Goal: Transaction & Acquisition: Book appointment/travel/reservation

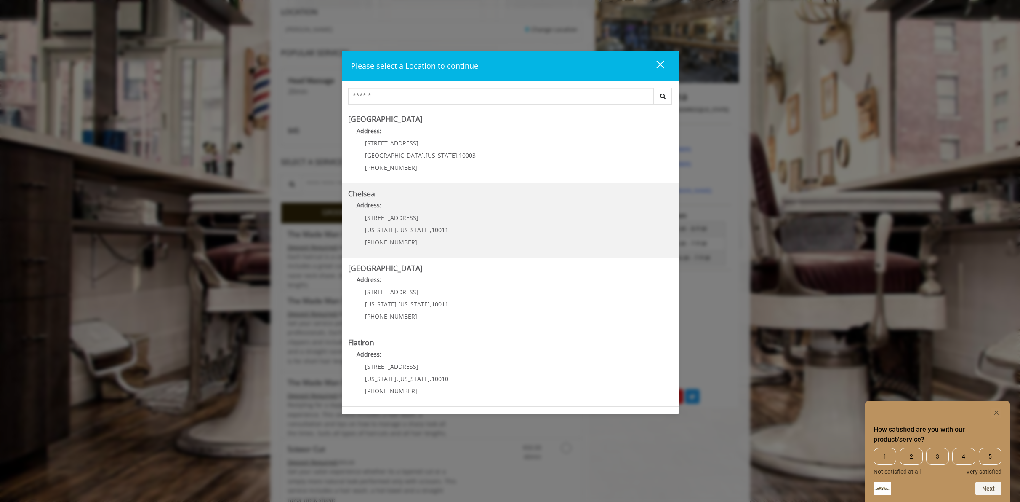
click at [419, 205] on p "Address:" at bounding box center [510, 206] width 324 height 13
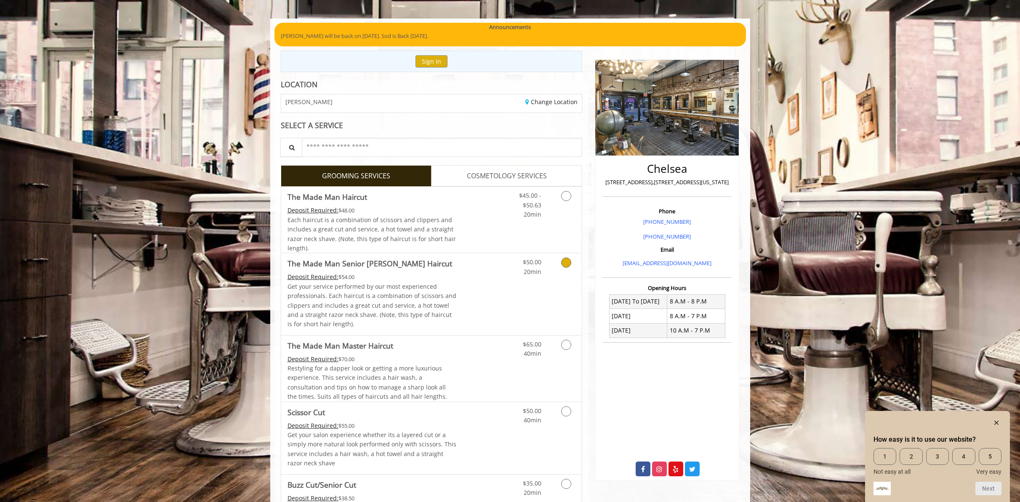
scroll to position [126, 0]
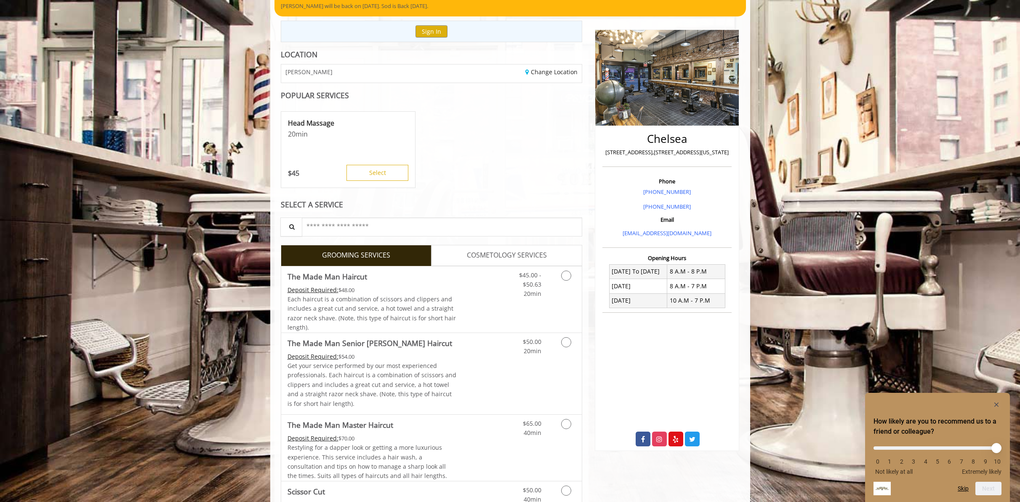
scroll to position [84, 0]
click at [563, 277] on icon "Grooming services" at bounding box center [566, 275] width 10 height 10
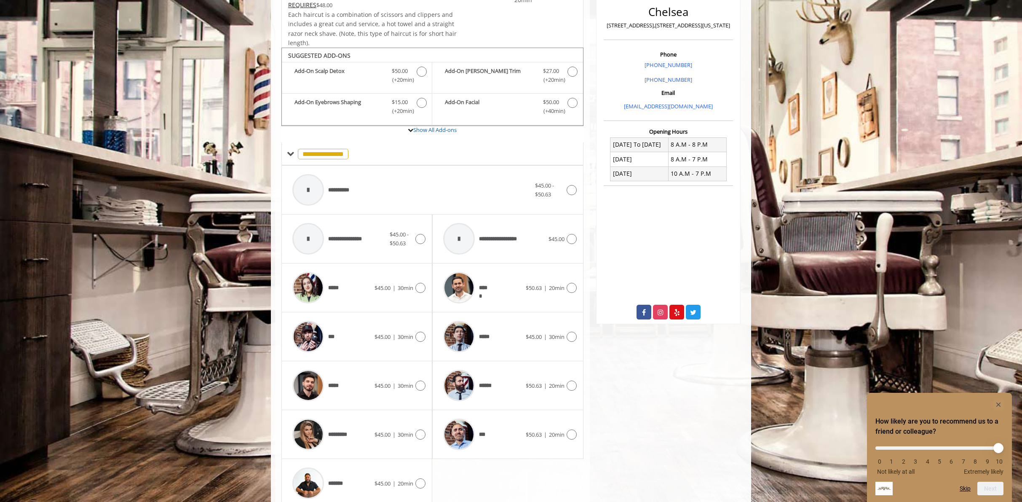
scroll to position [246, 0]
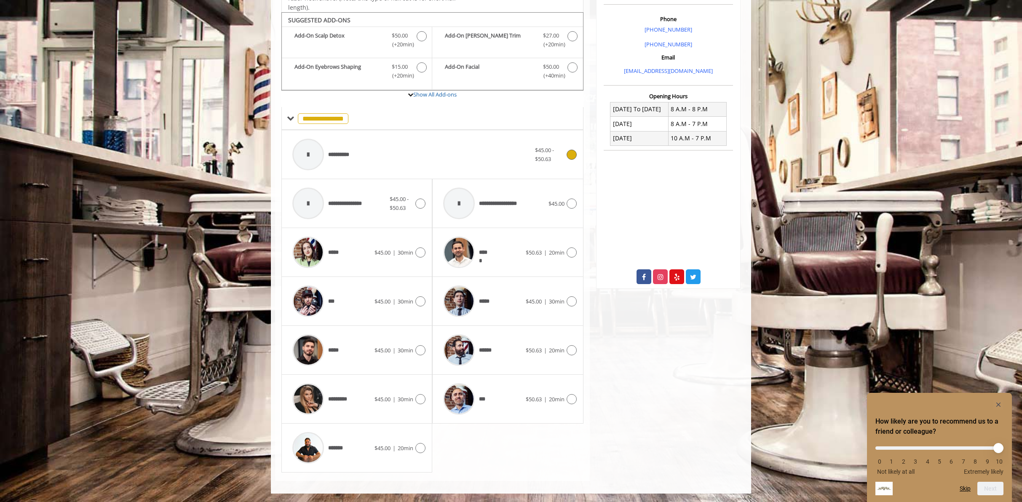
click at [570, 155] on icon at bounding box center [571, 154] width 10 height 10
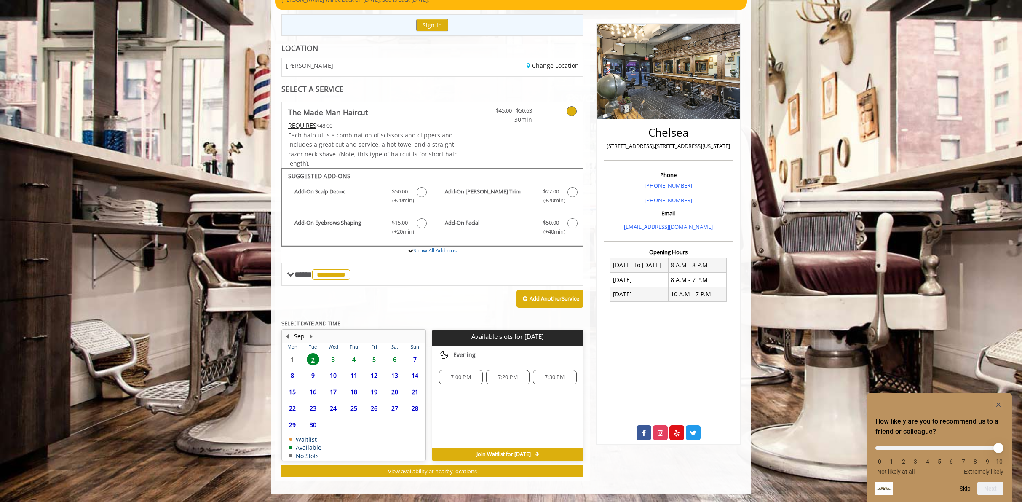
scroll to position [91, 0]
click at [371, 360] on span "5" at bounding box center [374, 358] width 13 height 12
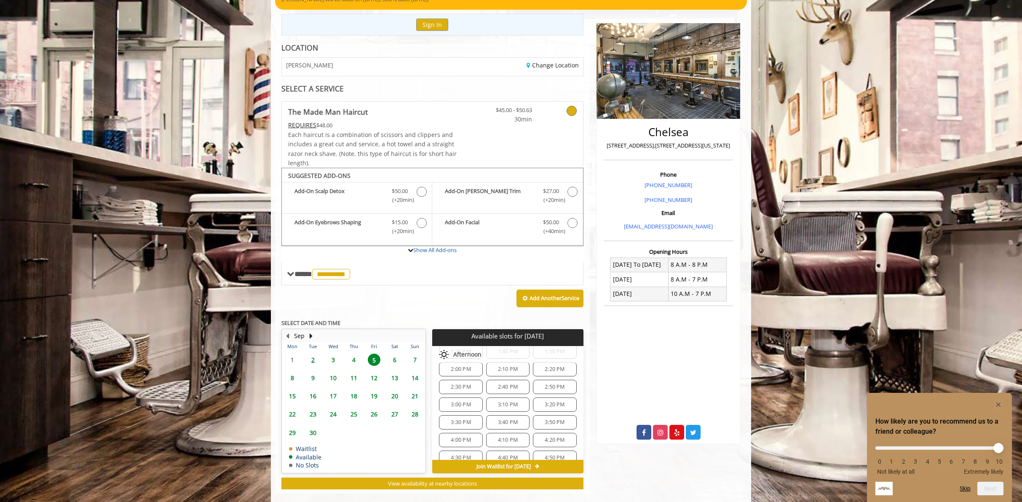
scroll to position [253, 0]
click at [454, 433] on span "4:00 PM" at bounding box center [461, 433] width 20 height 7
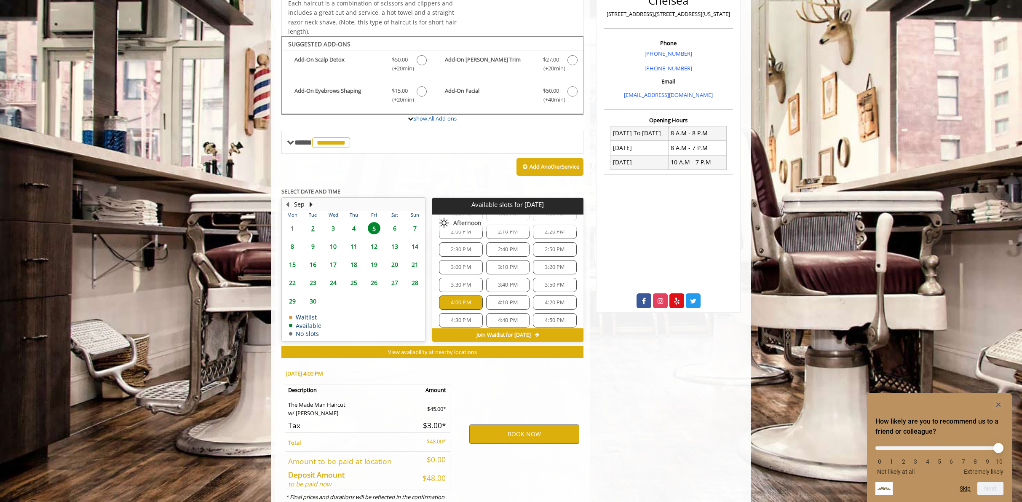
scroll to position [256, 0]
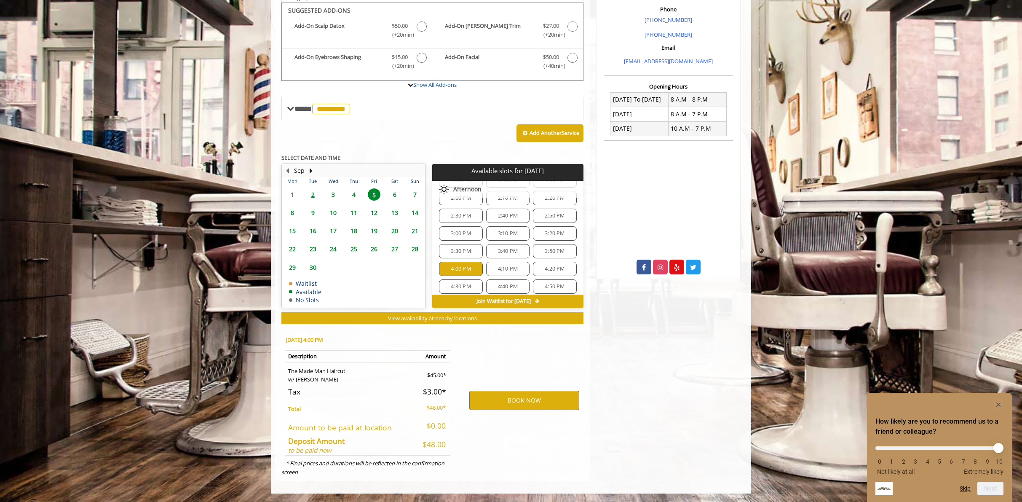
click at [498, 253] on span "3:40 PM" at bounding box center [508, 251] width 20 height 7
click at [528, 397] on button "BOOK NOW" at bounding box center [524, 399] width 110 height 19
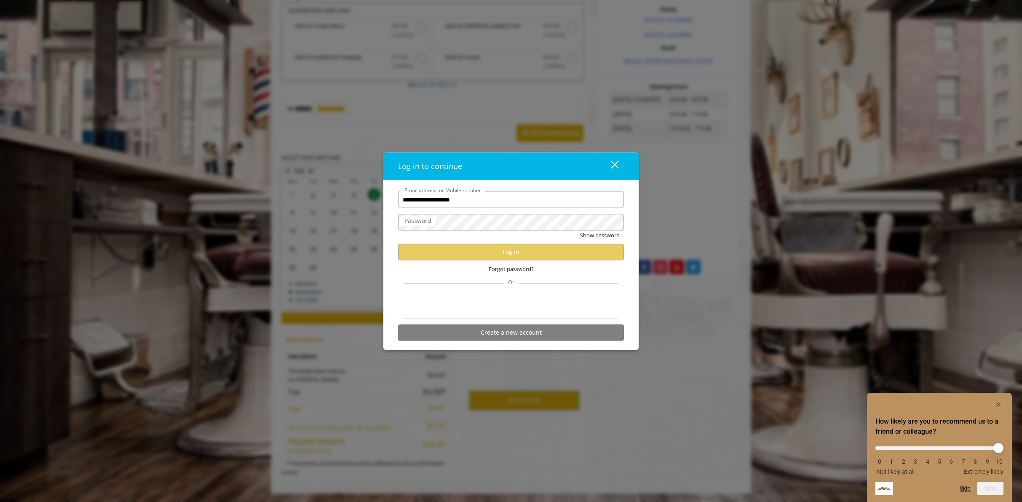
type input "**********"
click at [468, 251] on button "Log in" at bounding box center [511, 251] width 226 height 16
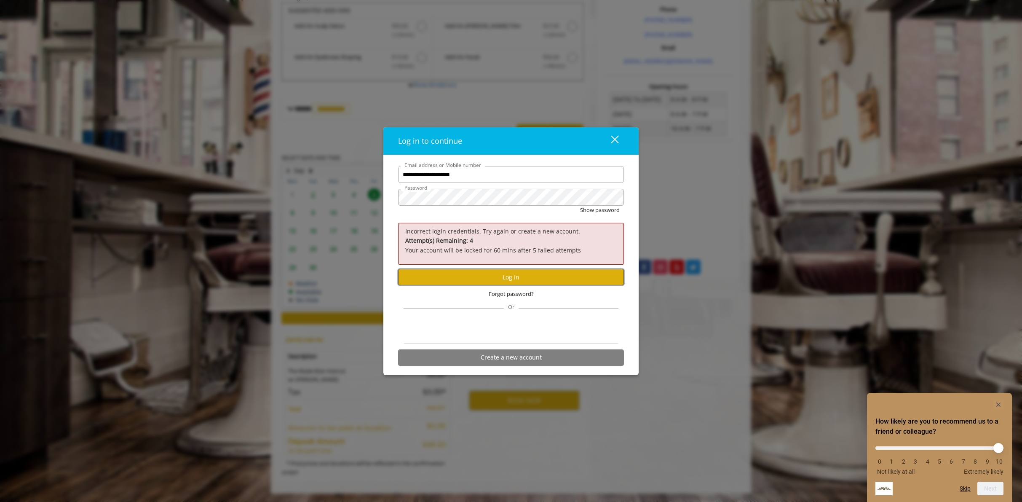
click at [511, 282] on button "Log in" at bounding box center [511, 277] width 226 height 16
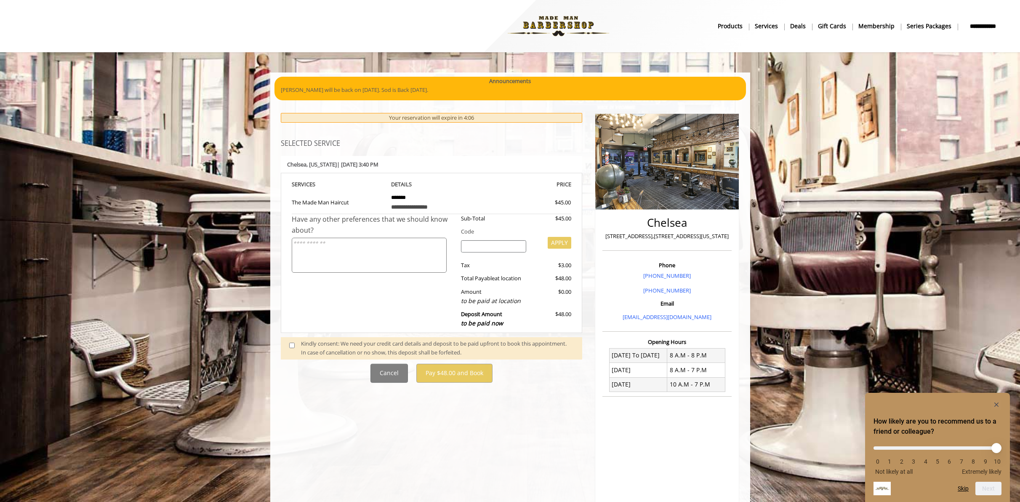
click at [350, 352] on div "Kindly consent: We need your credit card details and deposit to be paid upfront…" at bounding box center [437, 348] width 273 height 18
click at [302, 344] on div "Kindly consent: We need your credit card details and deposit to be paid upfront…" at bounding box center [437, 348] width 273 height 18
click at [286, 344] on span at bounding box center [295, 348] width 25 height 18
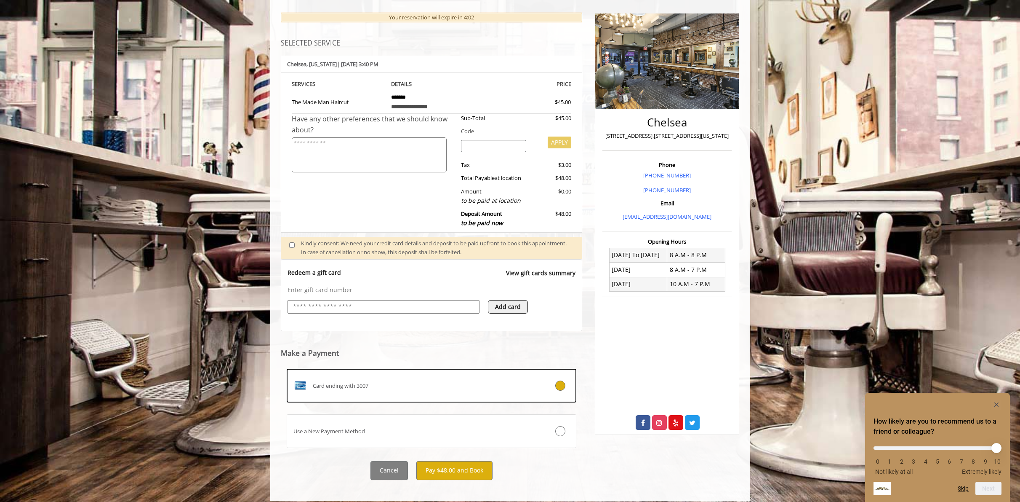
scroll to position [108, 0]
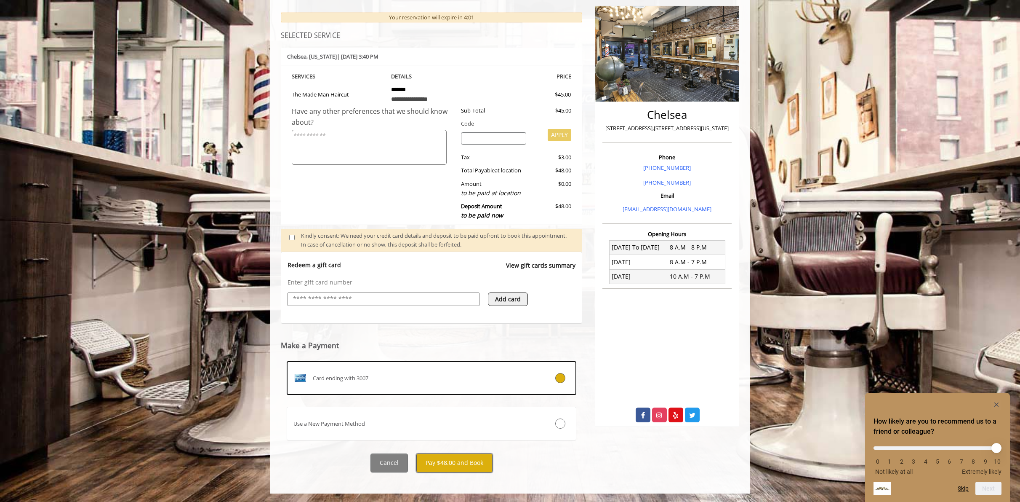
click at [475, 462] on button "Pay $48.00 and Book" at bounding box center [454, 462] width 76 height 19
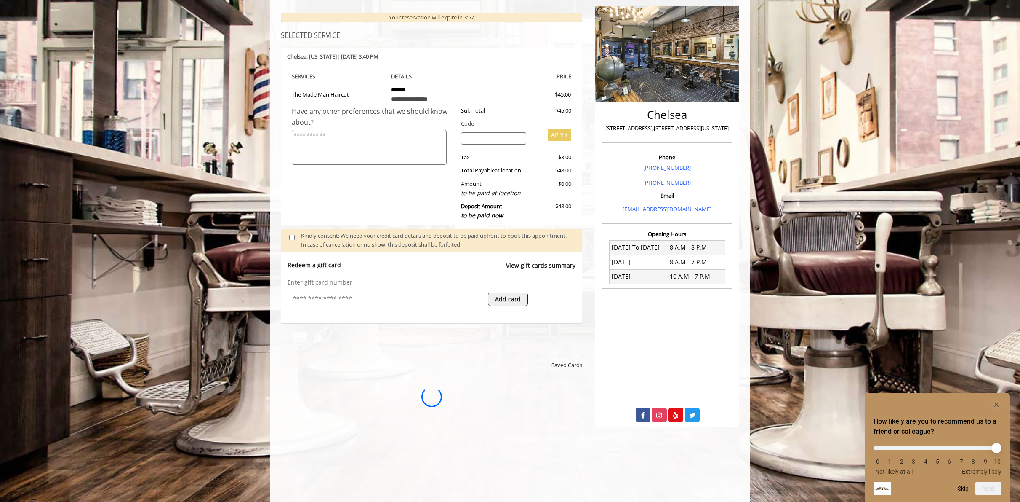
scroll to position [0, 0]
click at [996, 401] on rect "Hide survey" at bounding box center [997, 404] width 10 height 10
